Goal: Navigation & Orientation: Find specific page/section

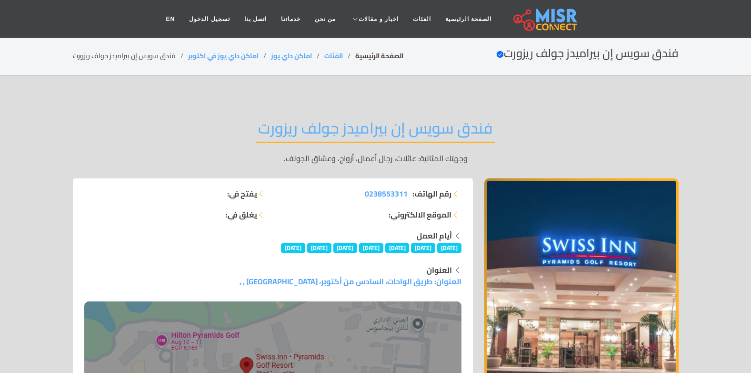
click at [378, 55] on link "الصفحة الرئيسية" at bounding box center [379, 56] width 48 height 12
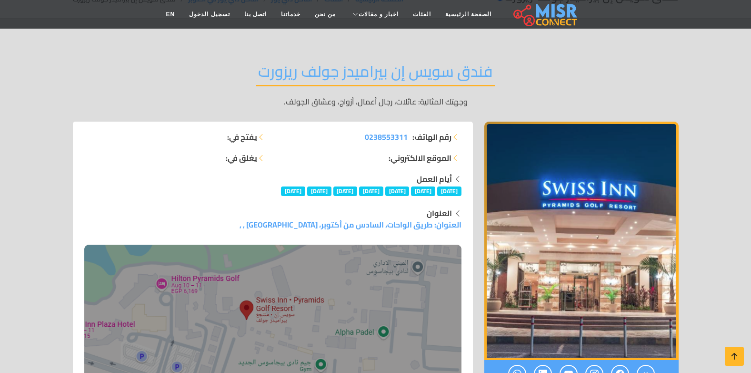
scroll to position [220, 0]
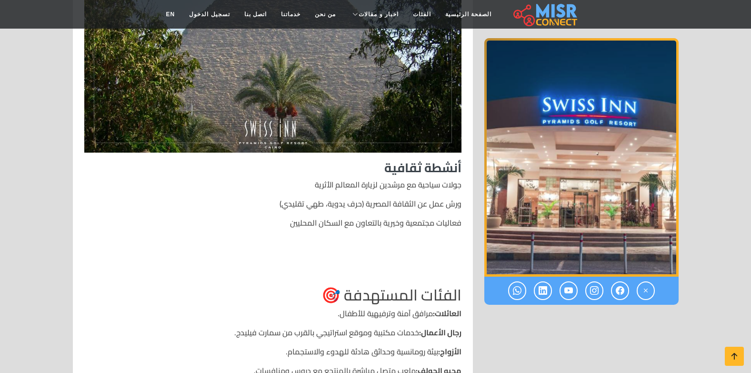
scroll to position [3340, 0]
